Goal: Transaction & Acquisition: Purchase product/service

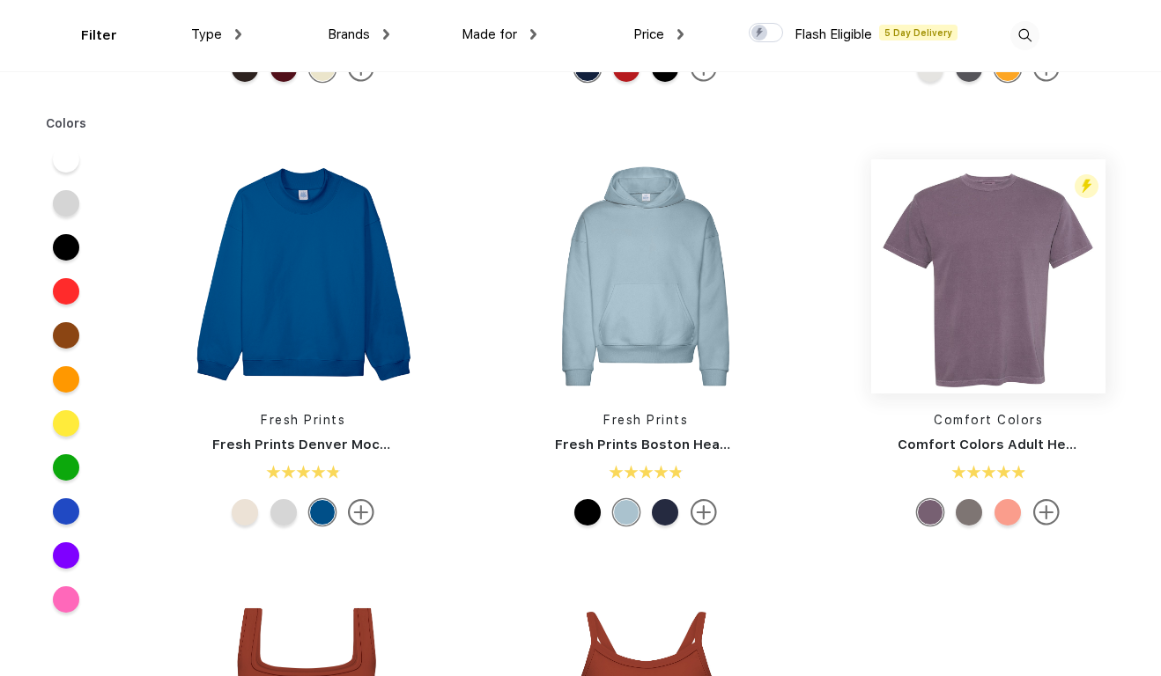
scroll to position [402, 0]
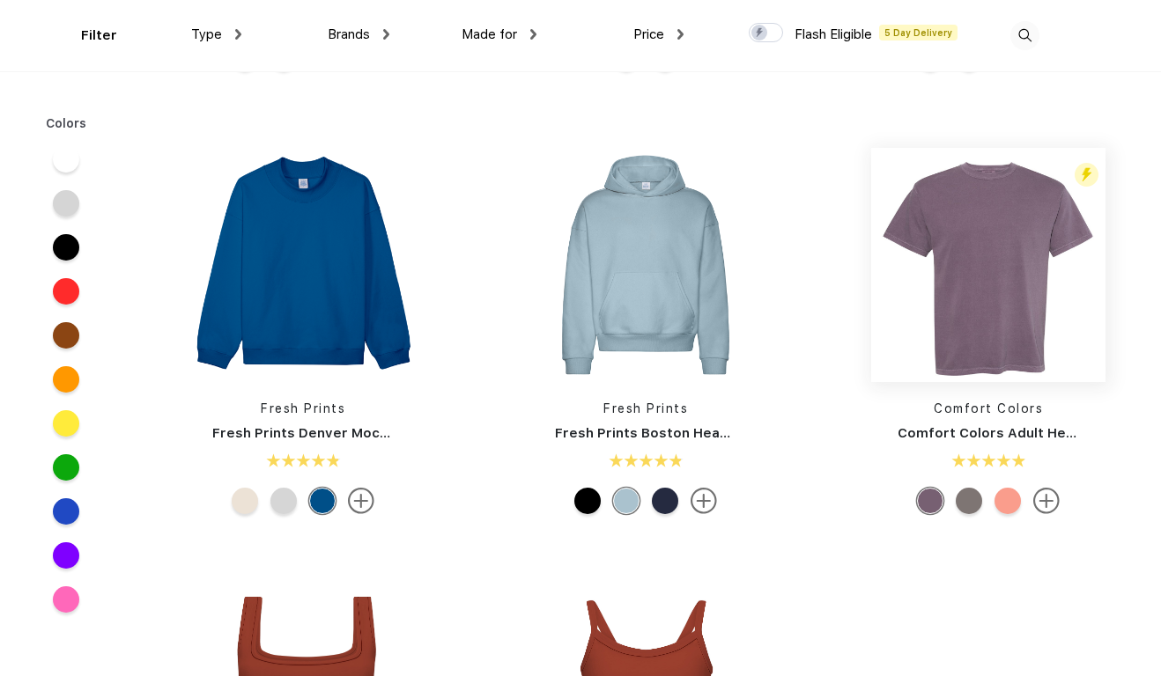
click at [975, 316] on img at bounding box center [988, 265] width 234 height 234
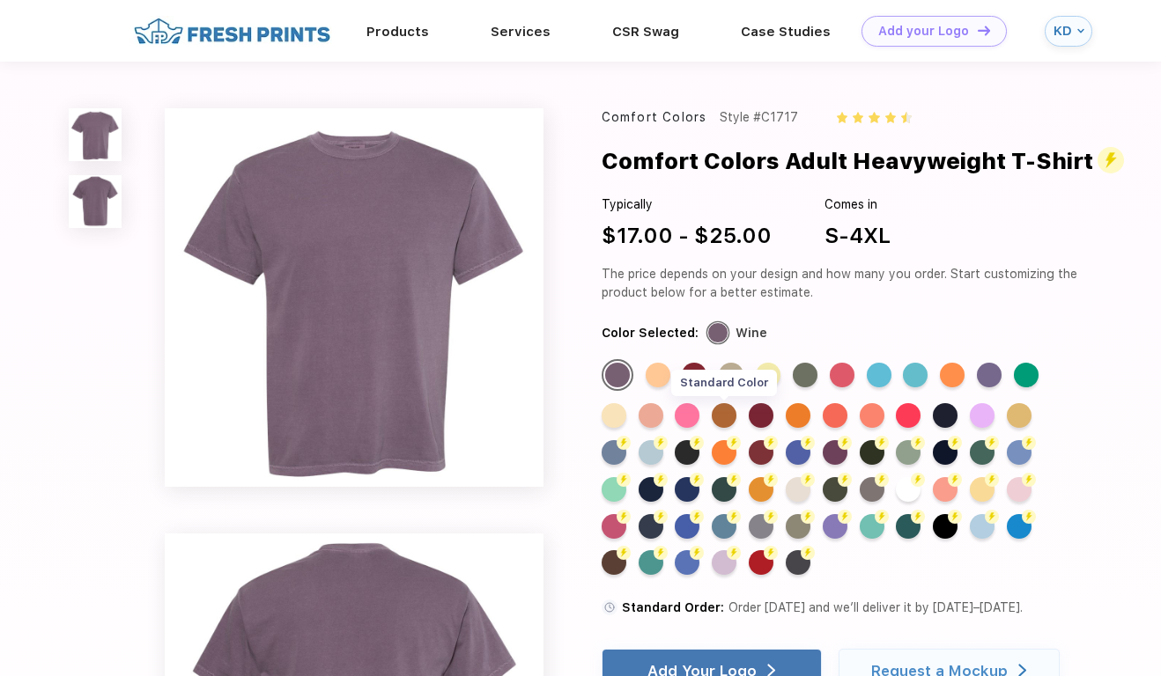
click at [723, 428] on div "Standard Color" at bounding box center [723, 415] width 25 height 25
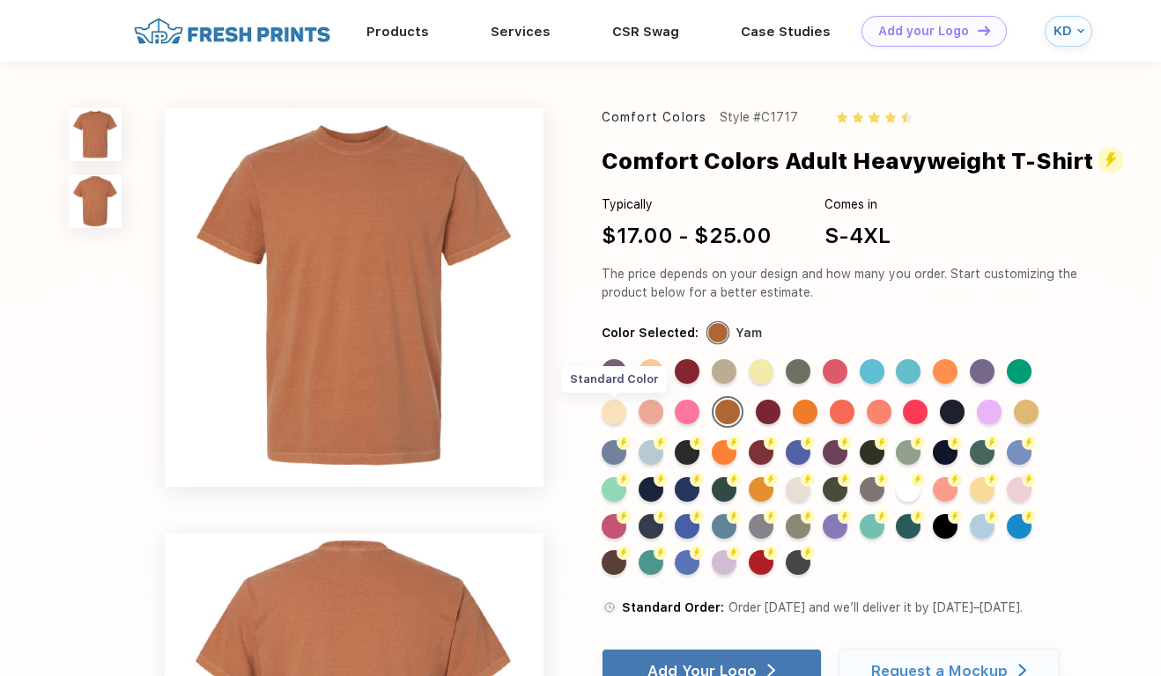
click at [613, 424] on div "Standard Color" at bounding box center [613, 412] width 25 height 25
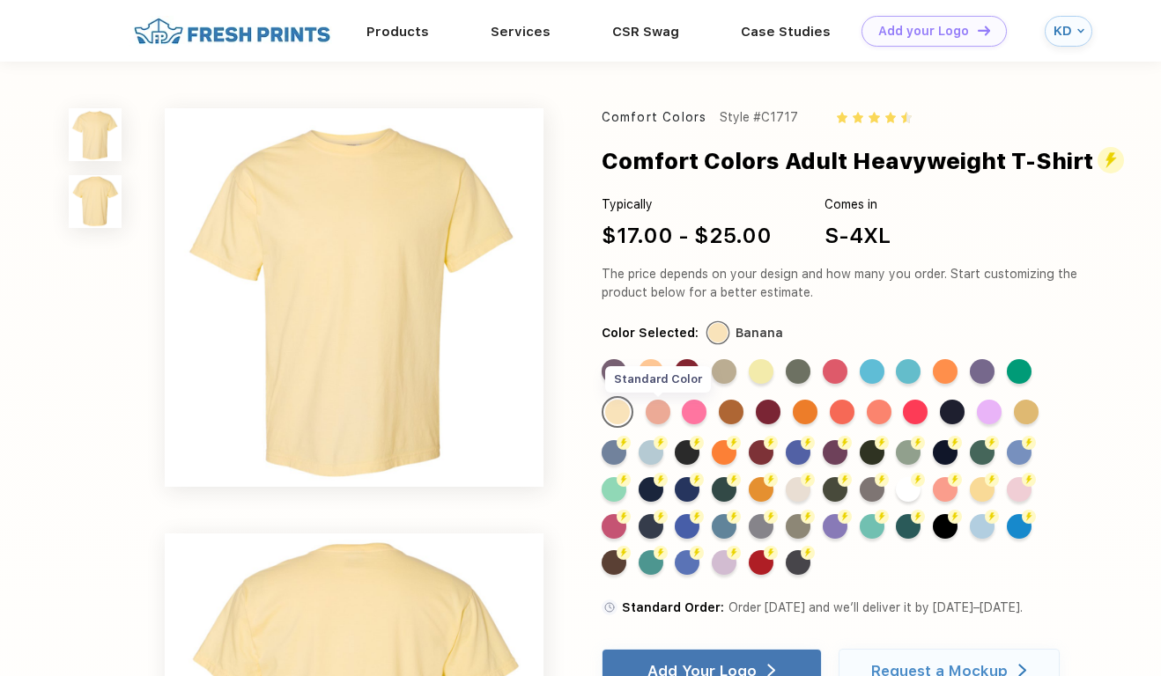
click at [655, 424] on div "Standard Color" at bounding box center [657, 412] width 25 height 25
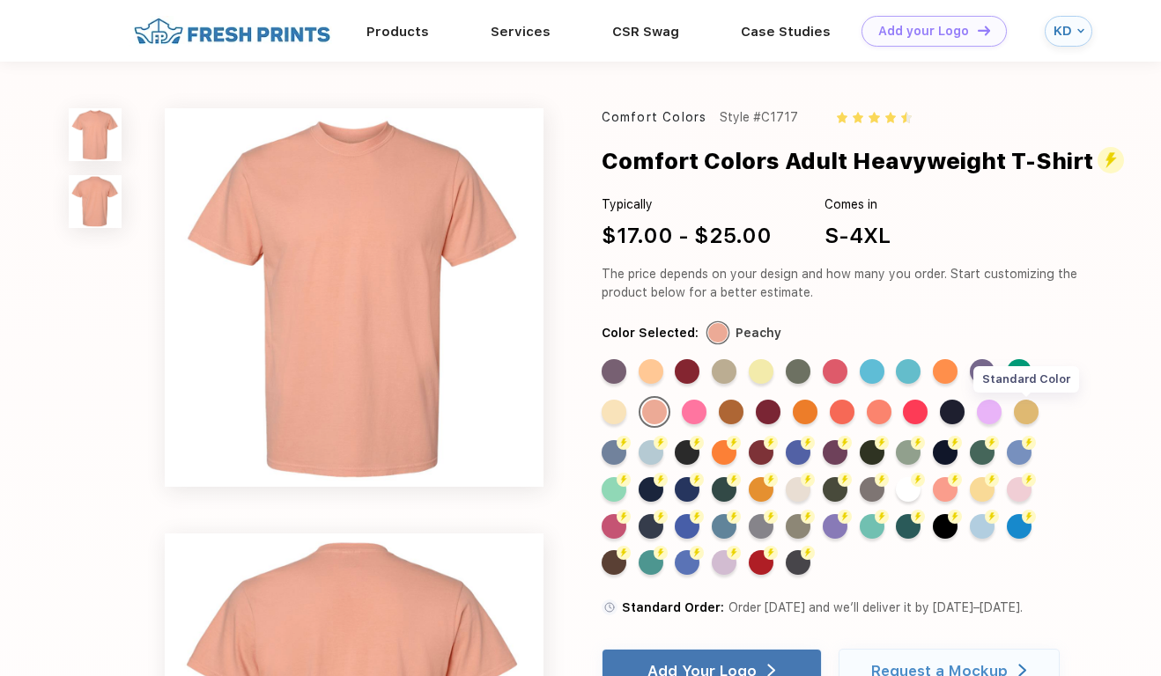
click at [1024, 424] on div "Standard Color" at bounding box center [1026, 412] width 25 height 25
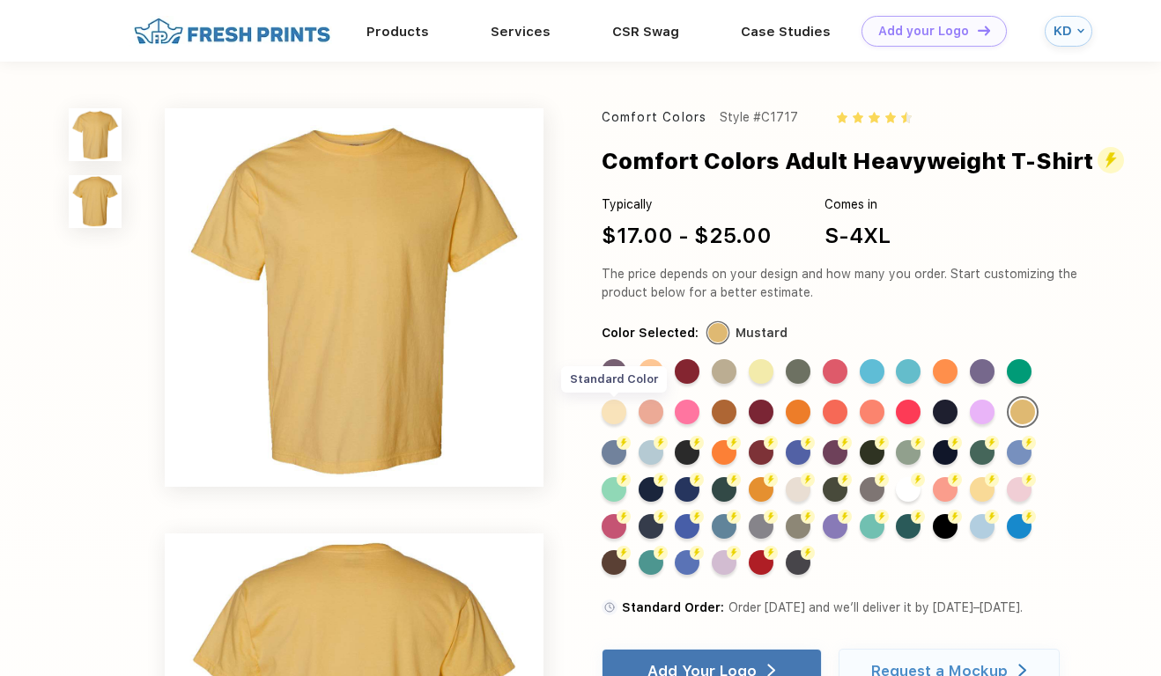
click at [620, 424] on div "Standard Color" at bounding box center [613, 412] width 25 height 25
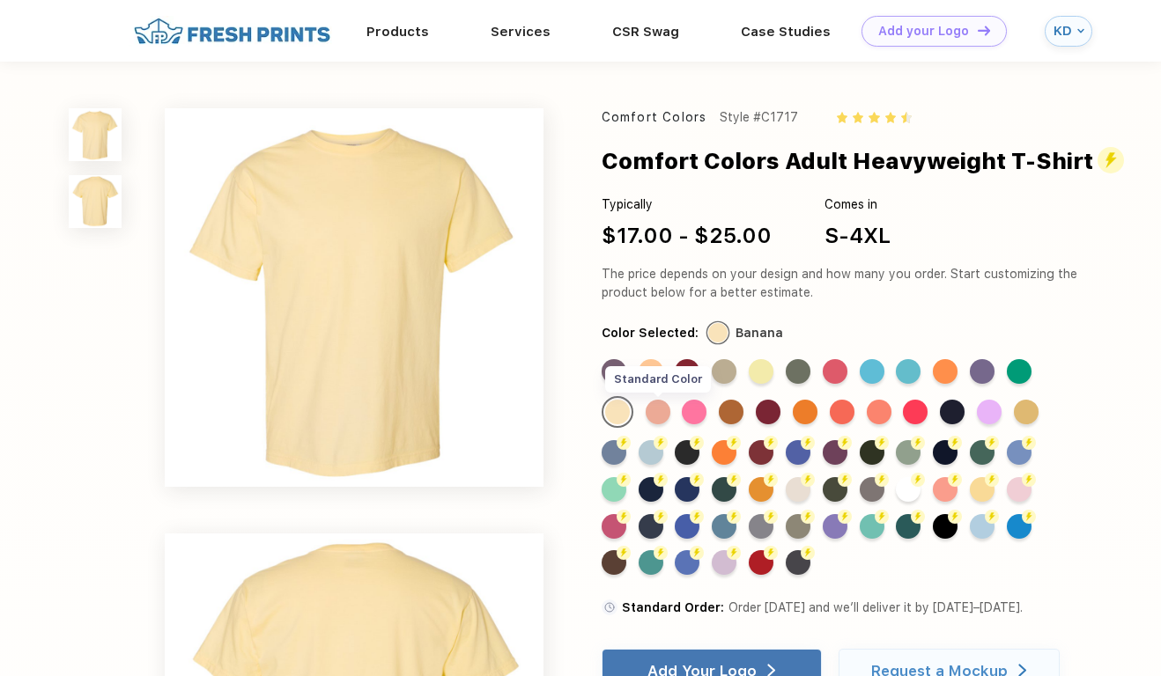
click at [659, 424] on div "Standard Color" at bounding box center [657, 412] width 25 height 25
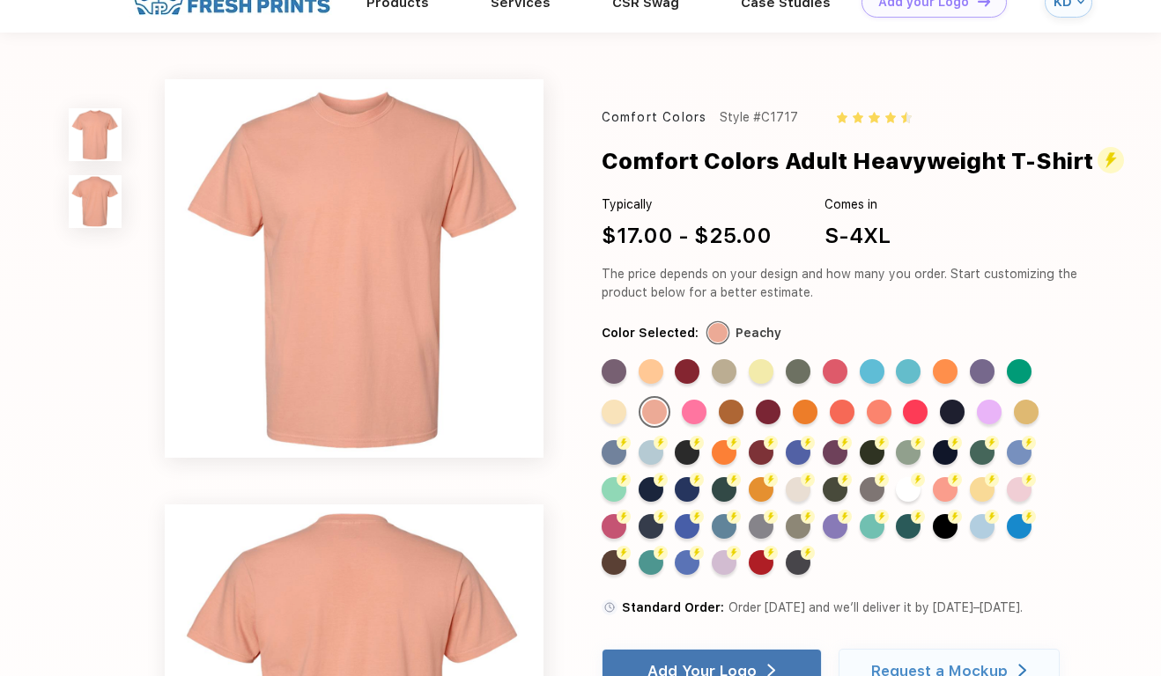
scroll to position [38, 0]
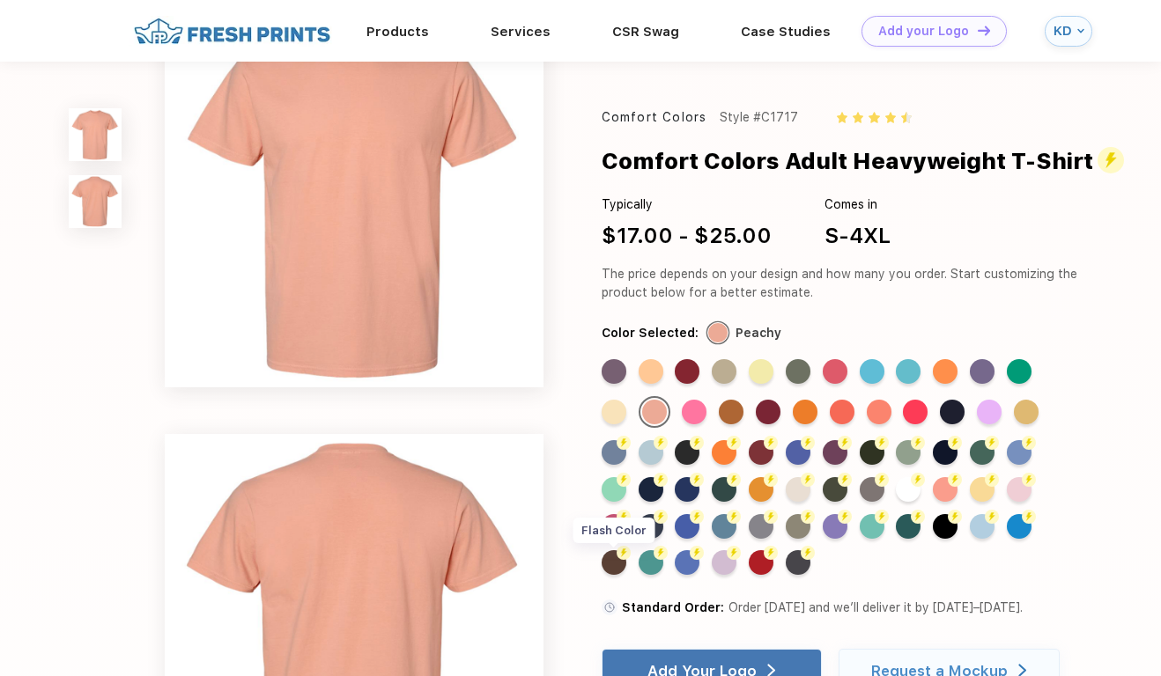
click at [613, 575] on div "Flash Color" at bounding box center [613, 562] width 25 height 25
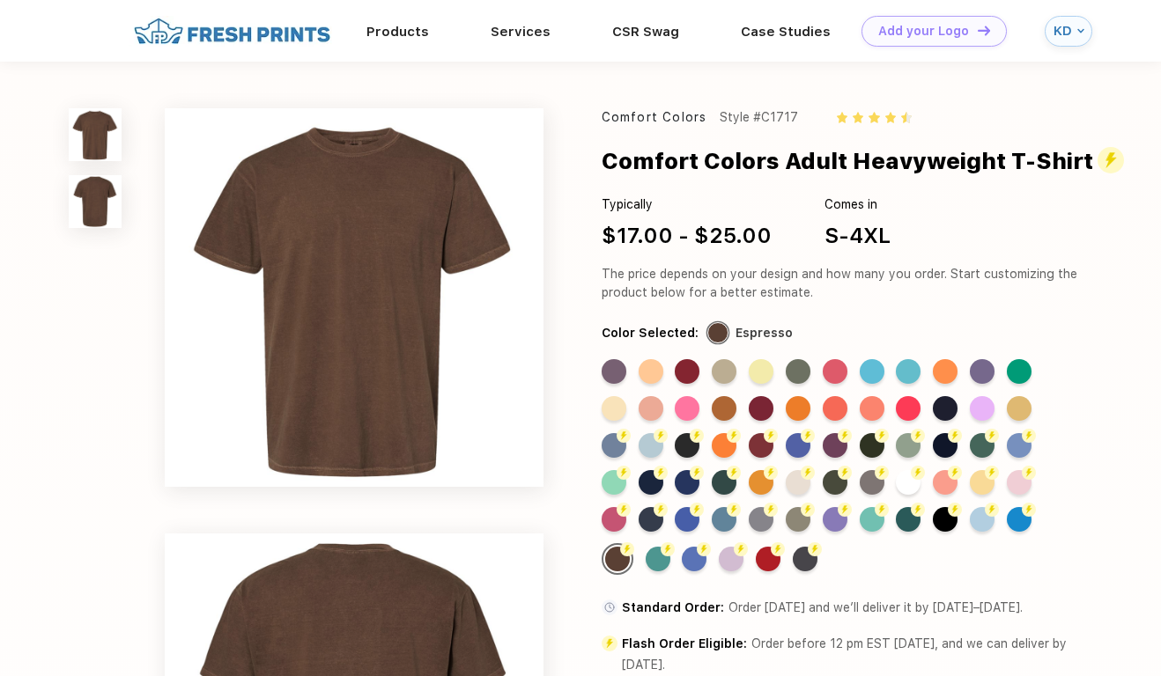
scroll to position [0, 0]
click at [797, 532] on div "Flash Color" at bounding box center [797, 519] width 25 height 25
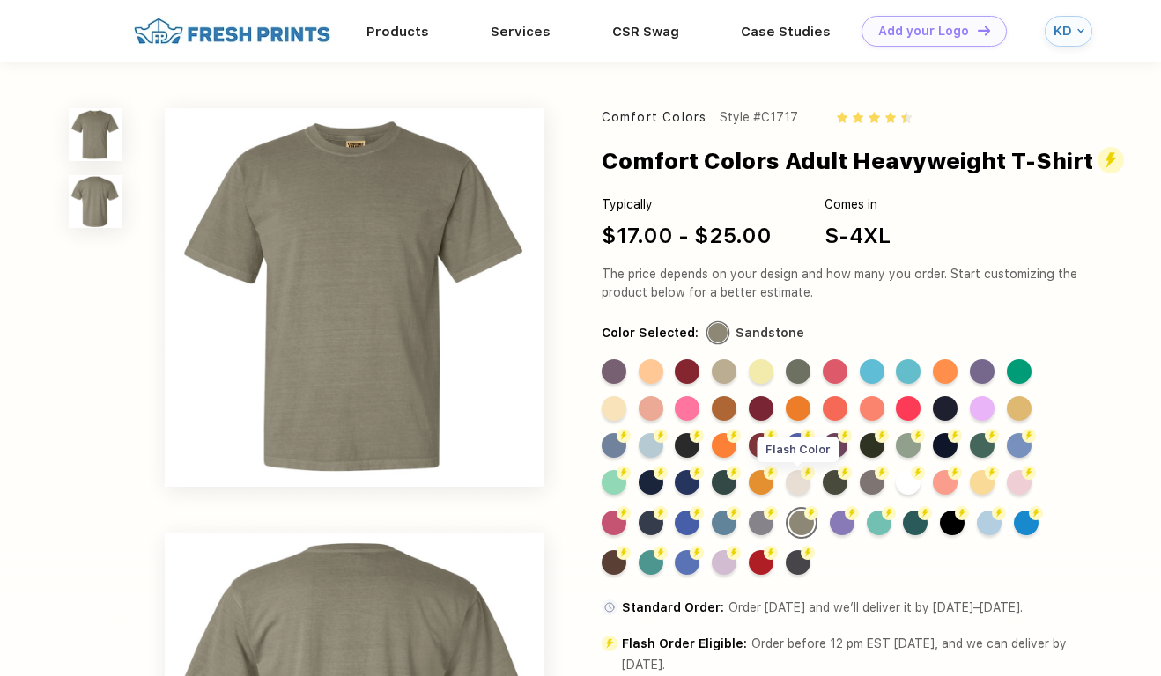
click at [800, 495] on div "Flash Color" at bounding box center [797, 482] width 25 height 25
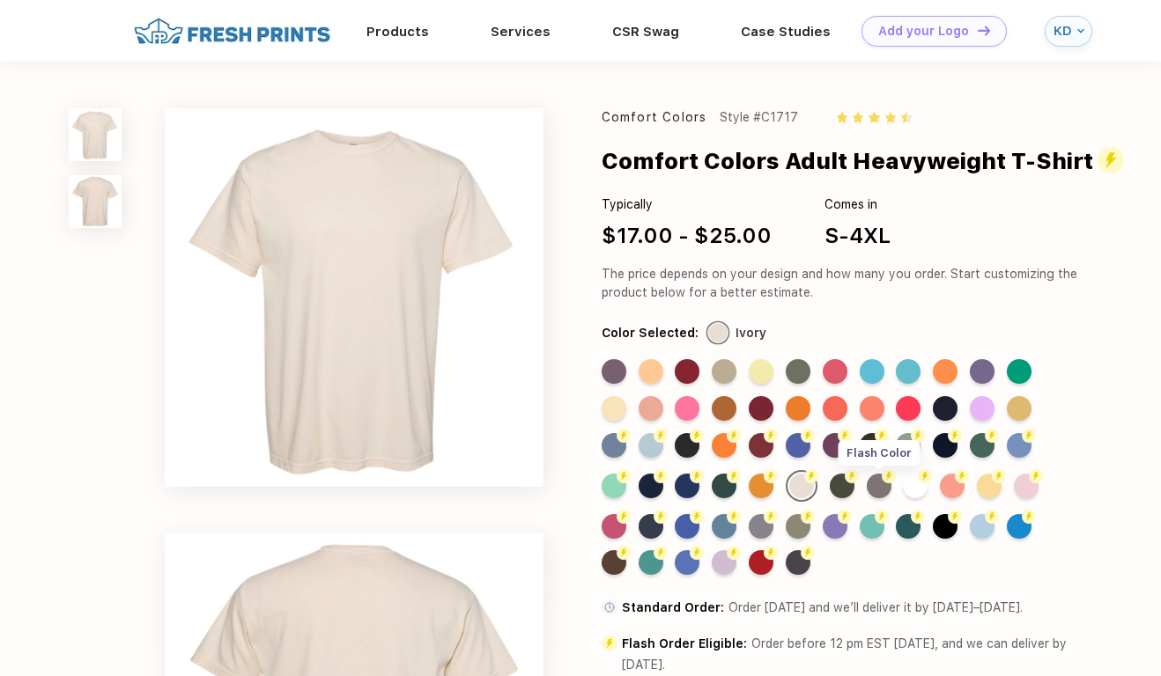
click at [881, 498] on div "Flash Color" at bounding box center [878, 486] width 25 height 25
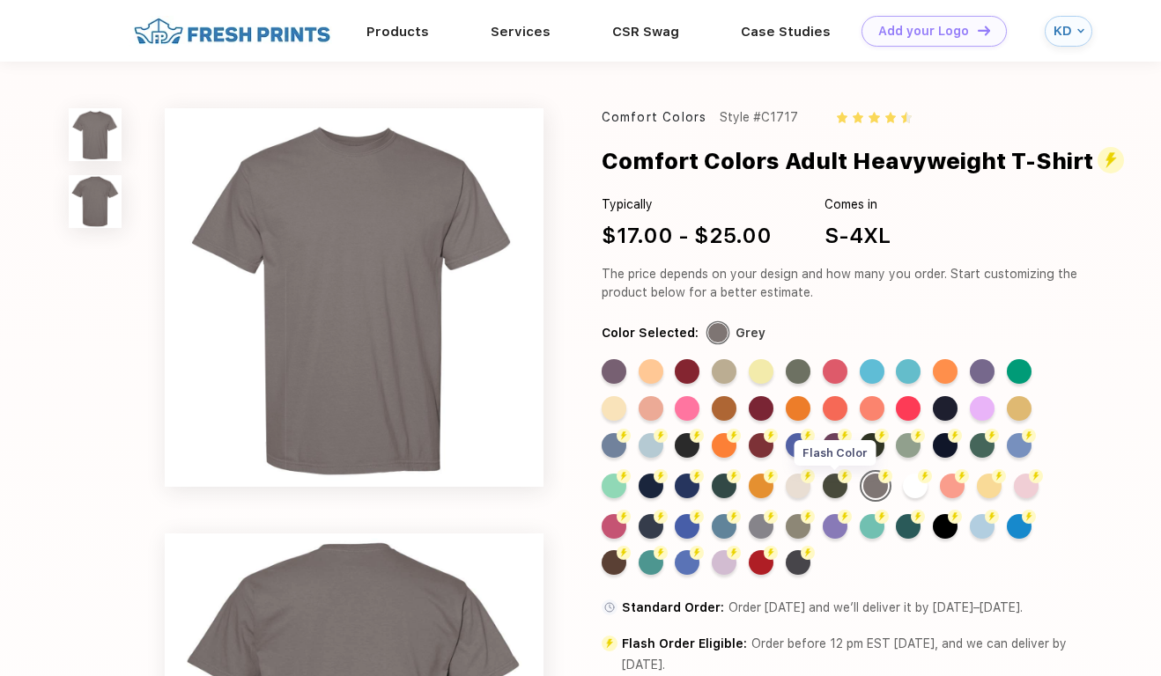
click at [840, 498] on div "Flash Color" at bounding box center [834, 486] width 25 height 25
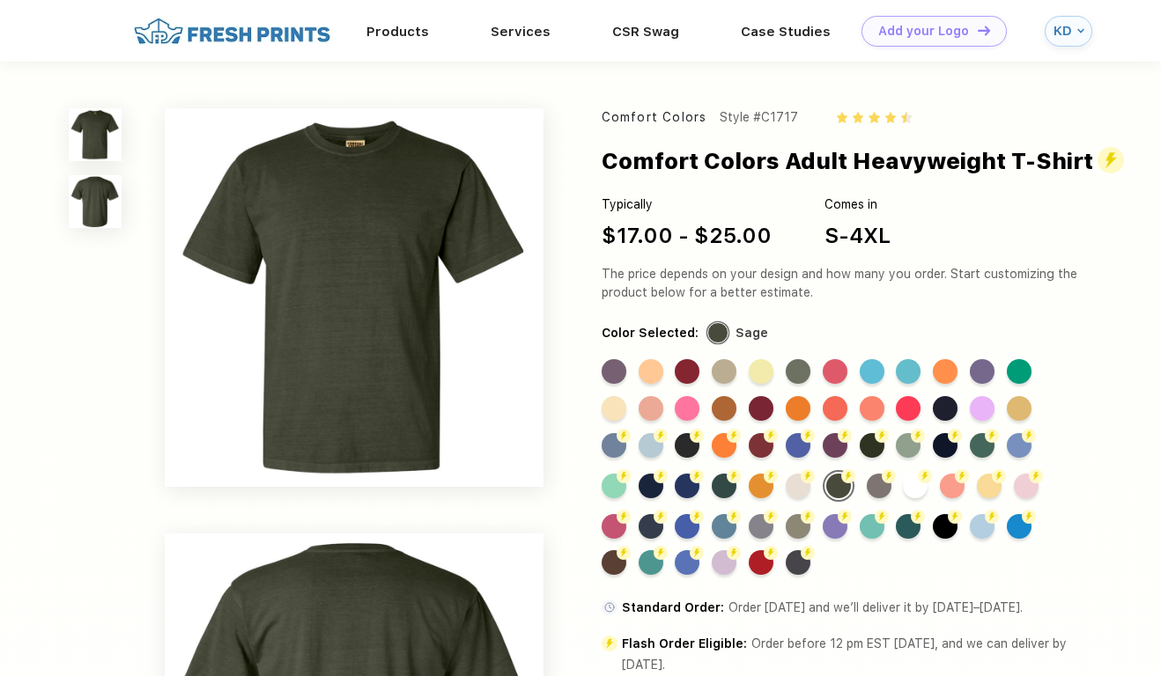
click at [853, 343] on div "Color Selected: Sage" at bounding box center [838, 333] width 475 height 19
click at [402, 30] on link "Products" at bounding box center [397, 31] width 63 height 16
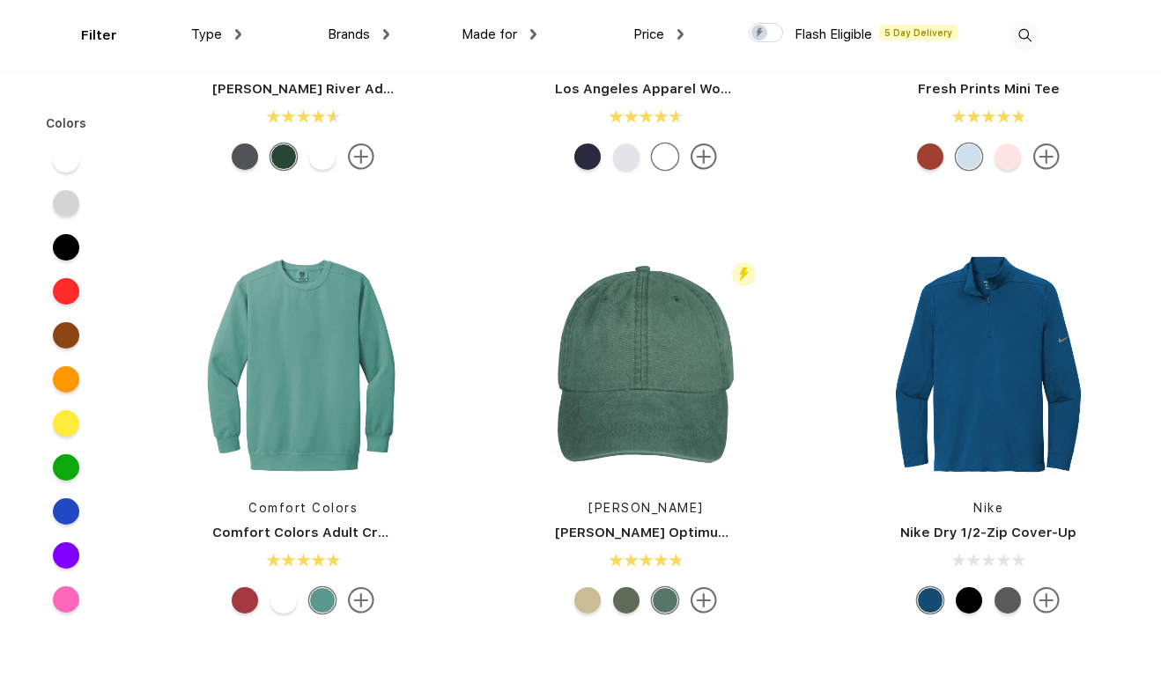
scroll to position [6112, 0]
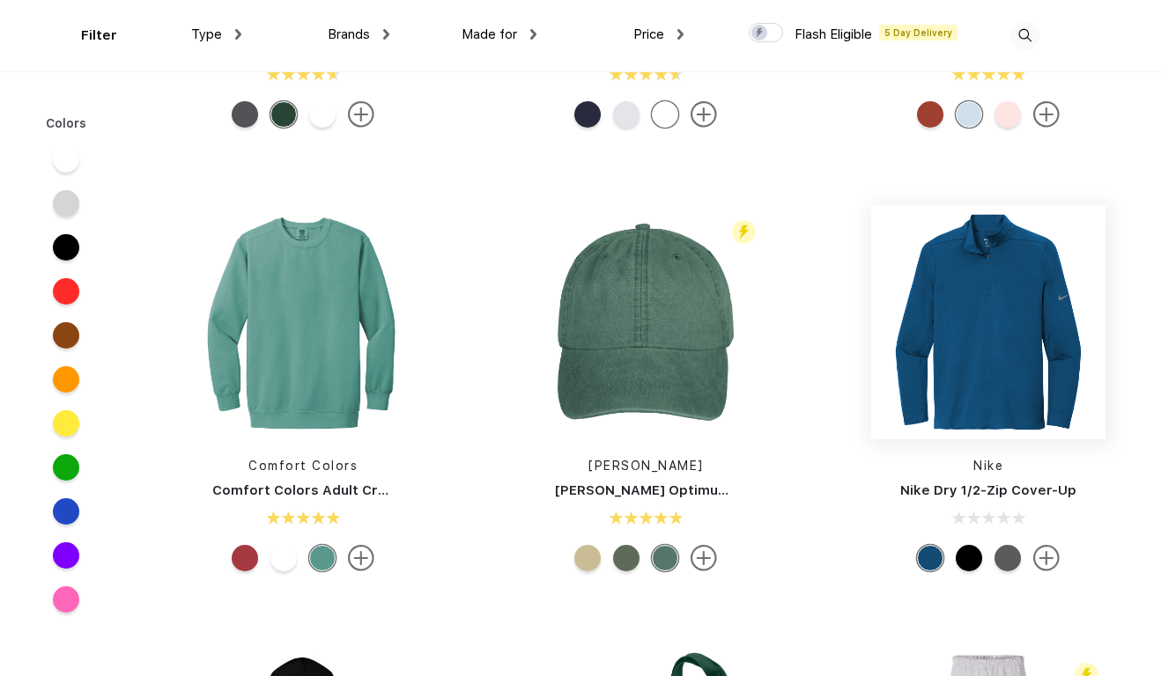
click at [940, 369] on img at bounding box center [988, 322] width 234 height 234
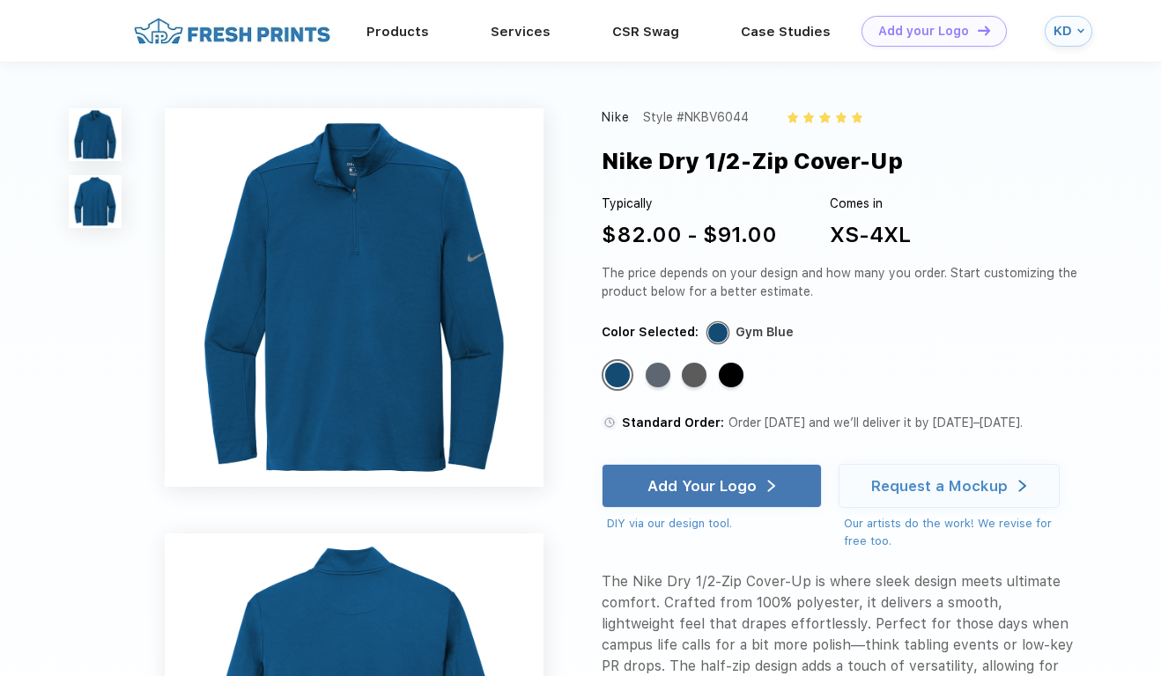
click at [659, 378] on div "Standard Color" at bounding box center [657, 375] width 25 height 25
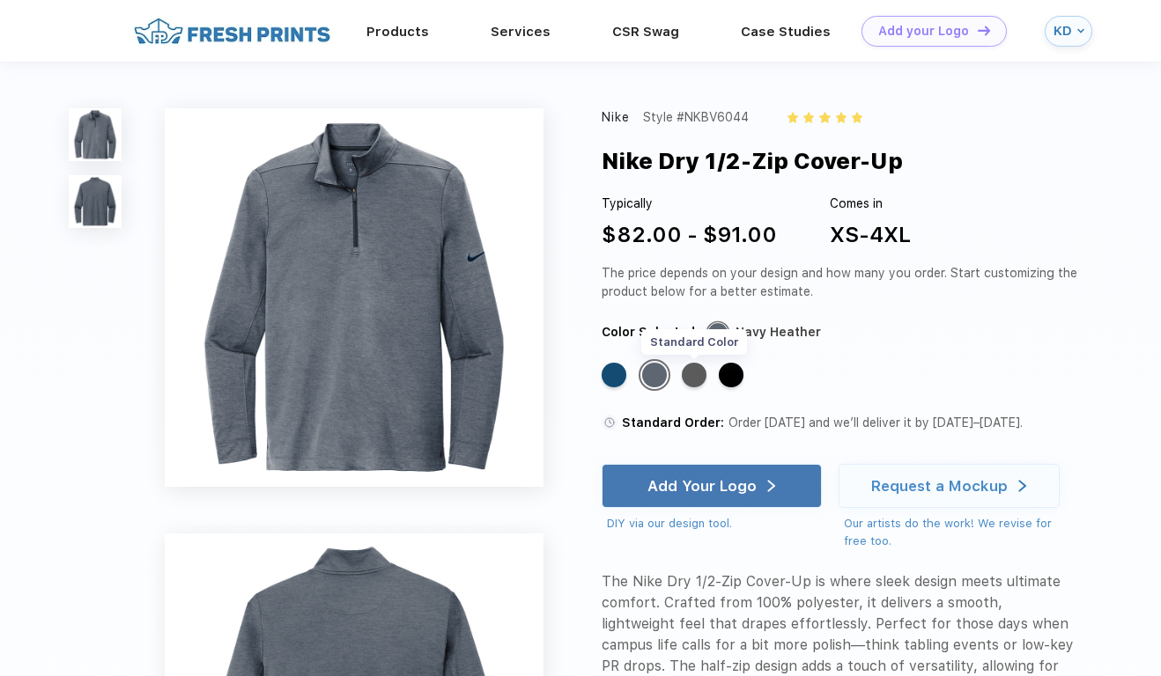
click at [695, 378] on div "Standard Color" at bounding box center [694, 375] width 25 height 25
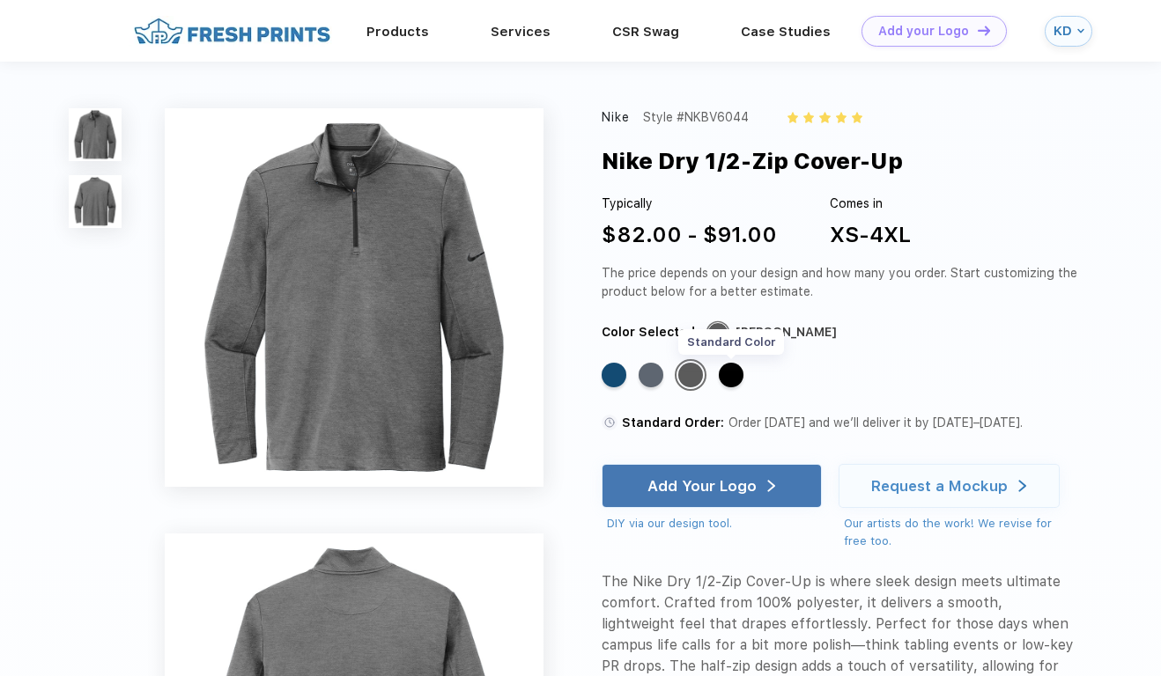
click at [733, 375] on div "Standard Color" at bounding box center [731, 375] width 25 height 25
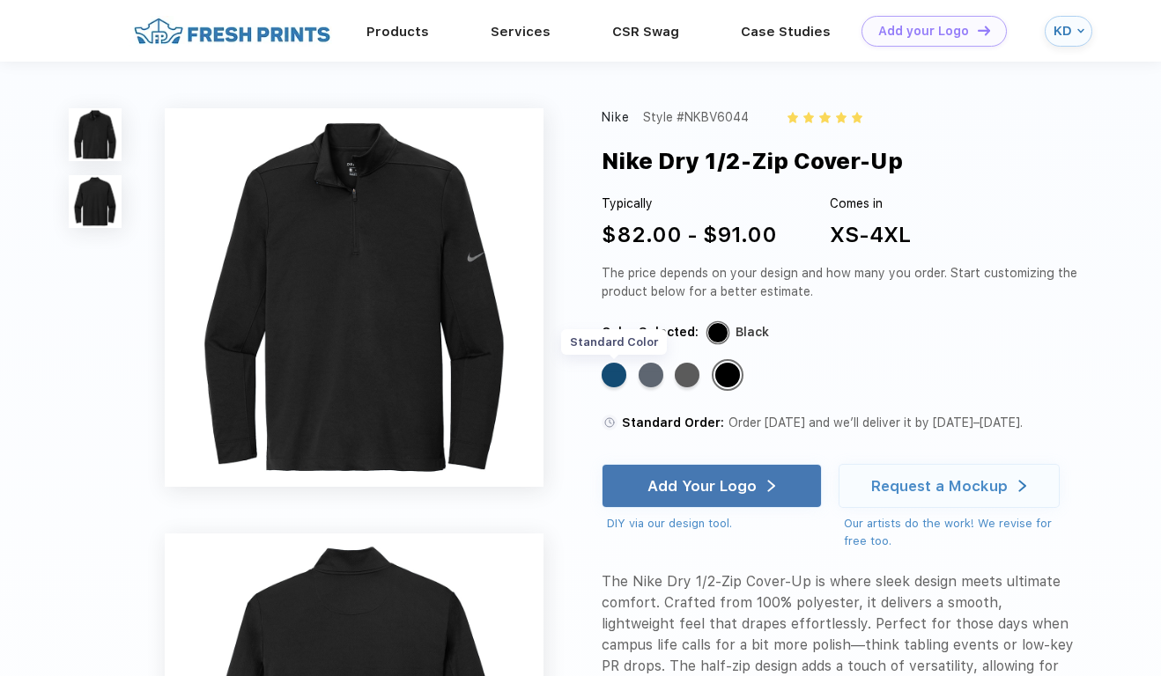
click at [619, 377] on div "Standard Color" at bounding box center [613, 375] width 25 height 25
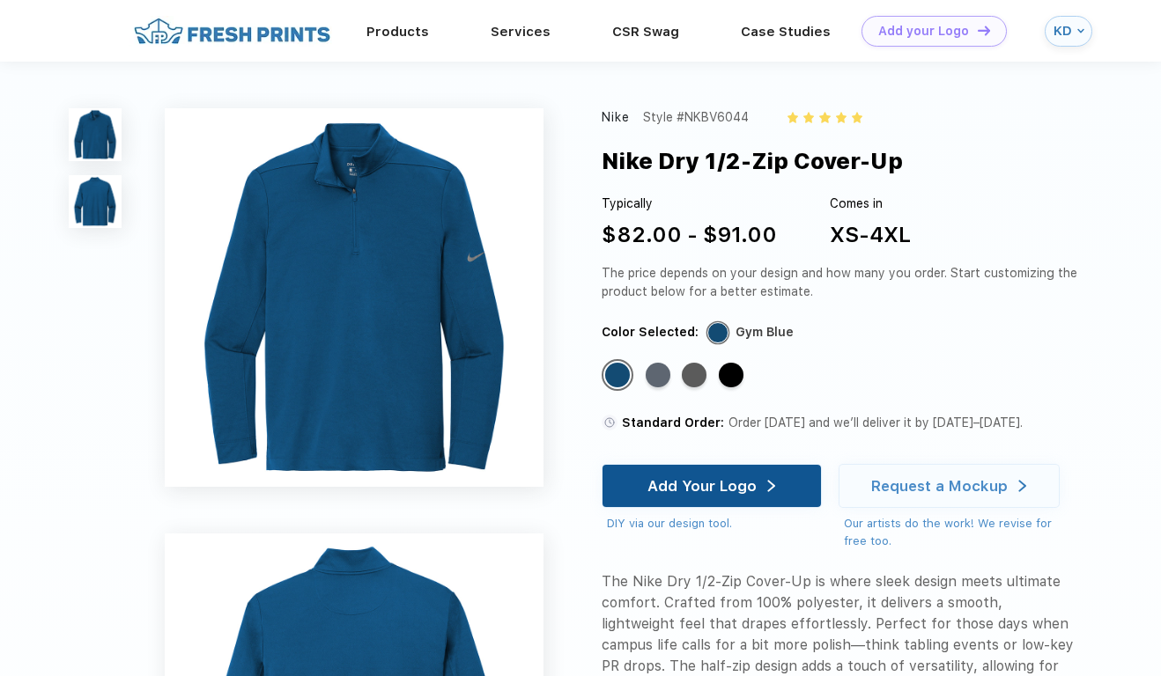
click at [696, 486] on div "Add Your Logo" at bounding box center [701, 486] width 109 height 18
